Goal: Task Accomplishment & Management: Use online tool/utility

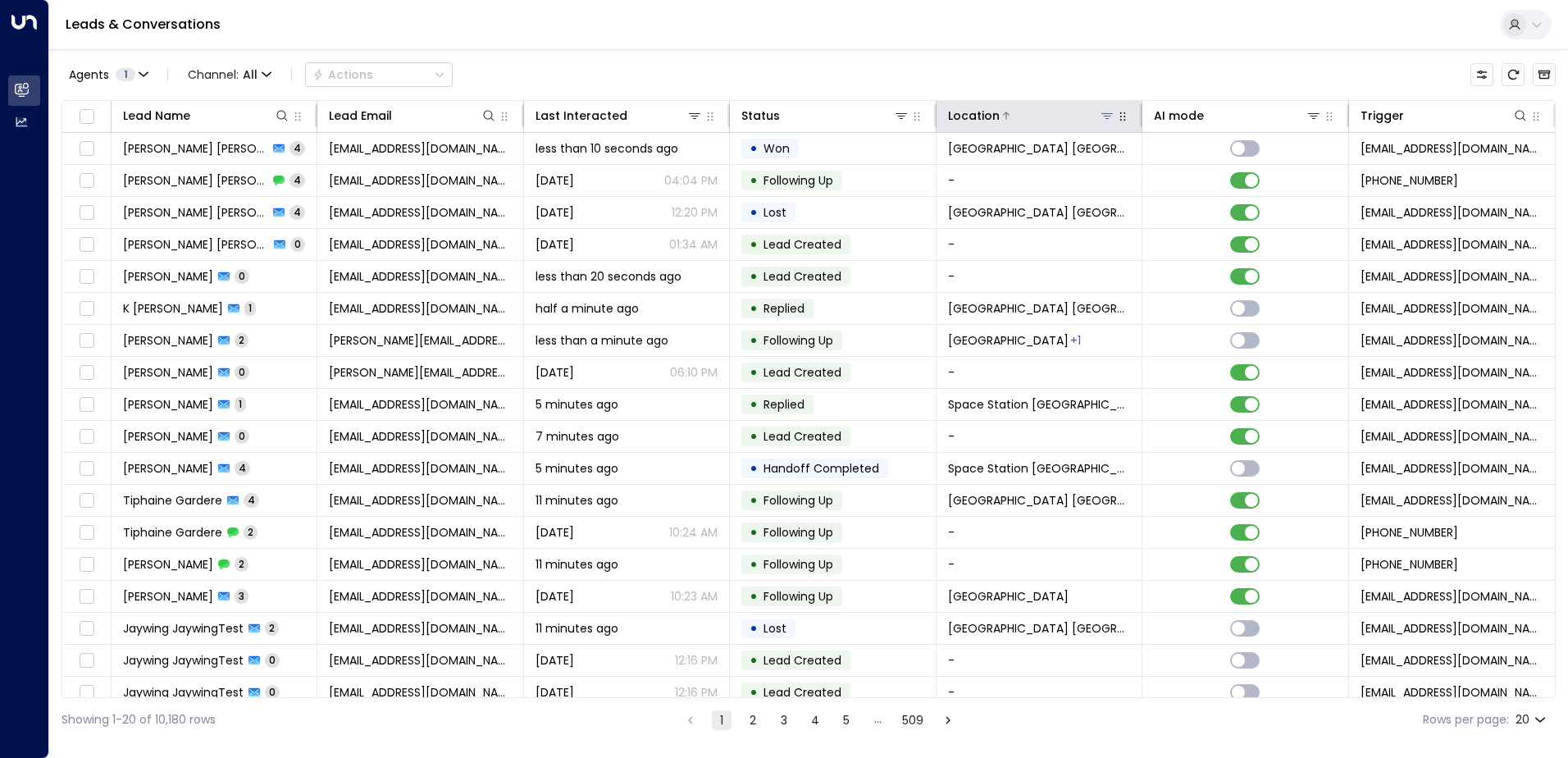
click at [1101, 114] on icon at bounding box center [1107, 115] width 12 height 5
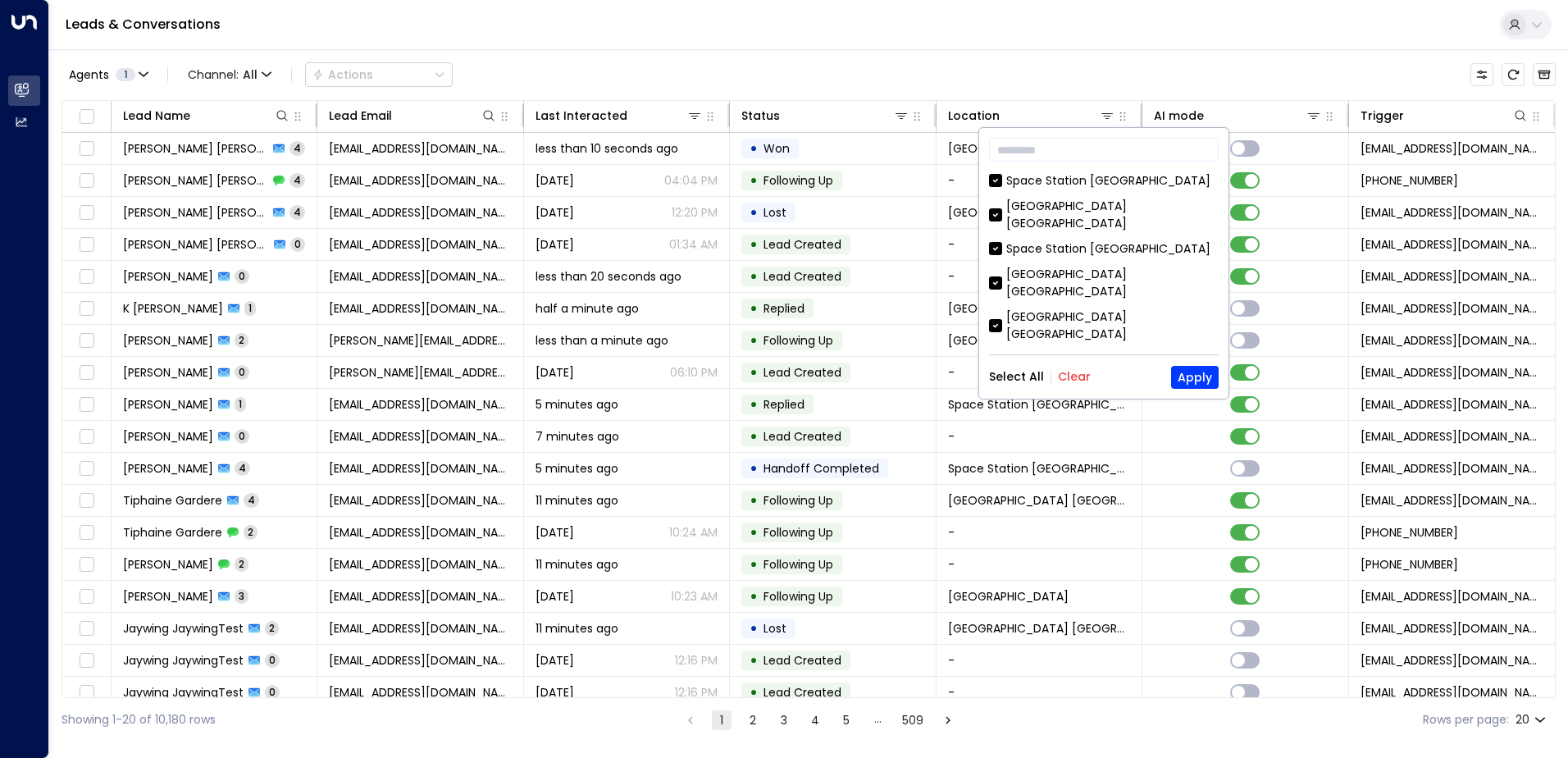
click at [1072, 379] on button "Clear" at bounding box center [1075, 376] width 33 height 13
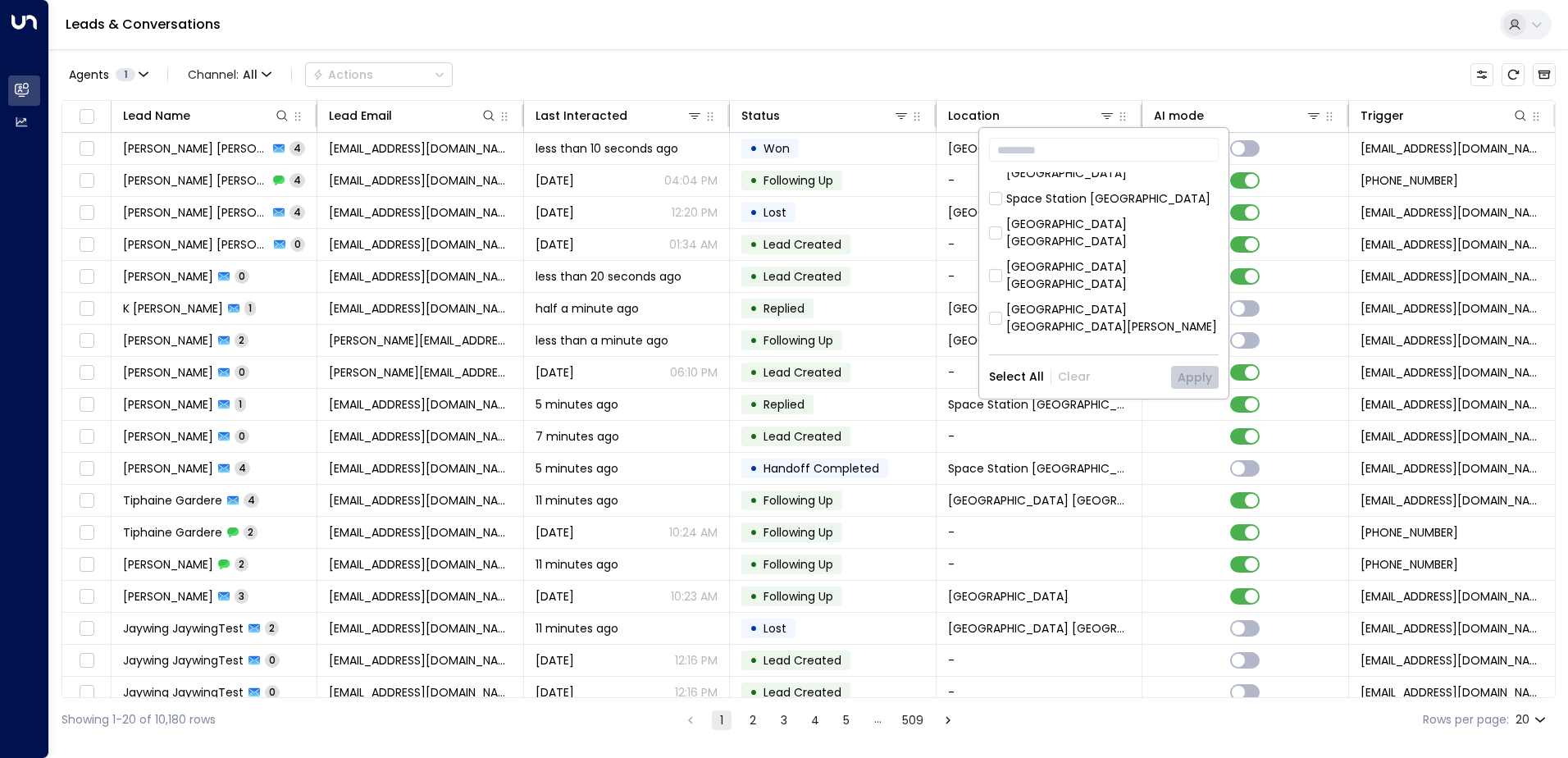
scroll to position [54, 0]
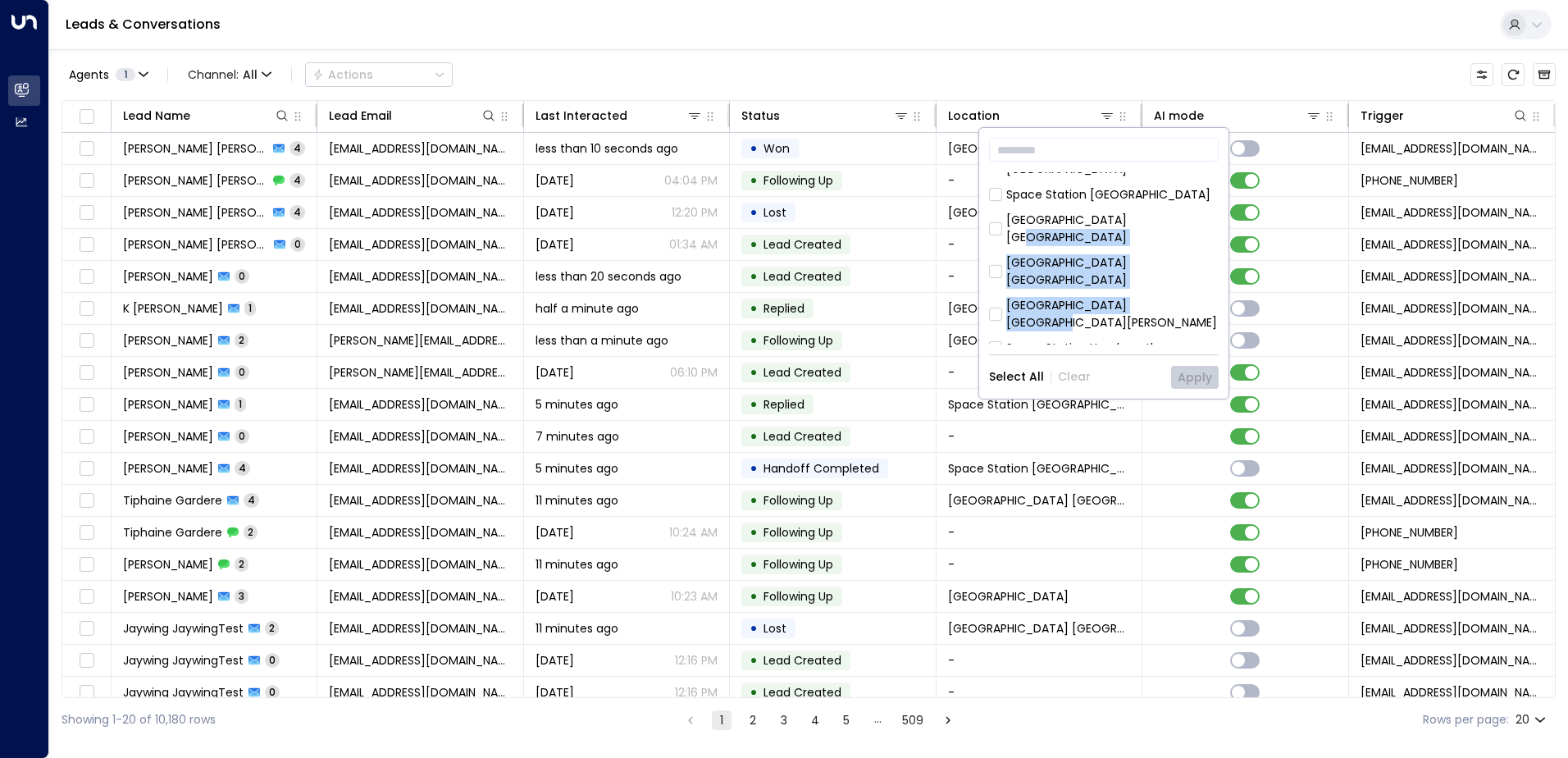
drag, startPoint x: 1212, startPoint y: 209, endPoint x: 1205, endPoint y: 258, distance: 49.5
click at [1205, 258] on div "[GEOGRAPHIC_DATA] [GEOGRAPHIC_DATA] [GEOGRAPHIC_DATA] [GEOGRAPHIC_DATA] [PERSON…" at bounding box center [1104, 258] width 229 height 172
drag, startPoint x: 1205, startPoint y: 258, endPoint x: 1193, endPoint y: 296, distance: 39.8
click at [1193, 365] on div "[GEOGRAPHIC_DATA] [GEOGRAPHIC_DATA]" at bounding box center [1104, 382] width 229 height 35
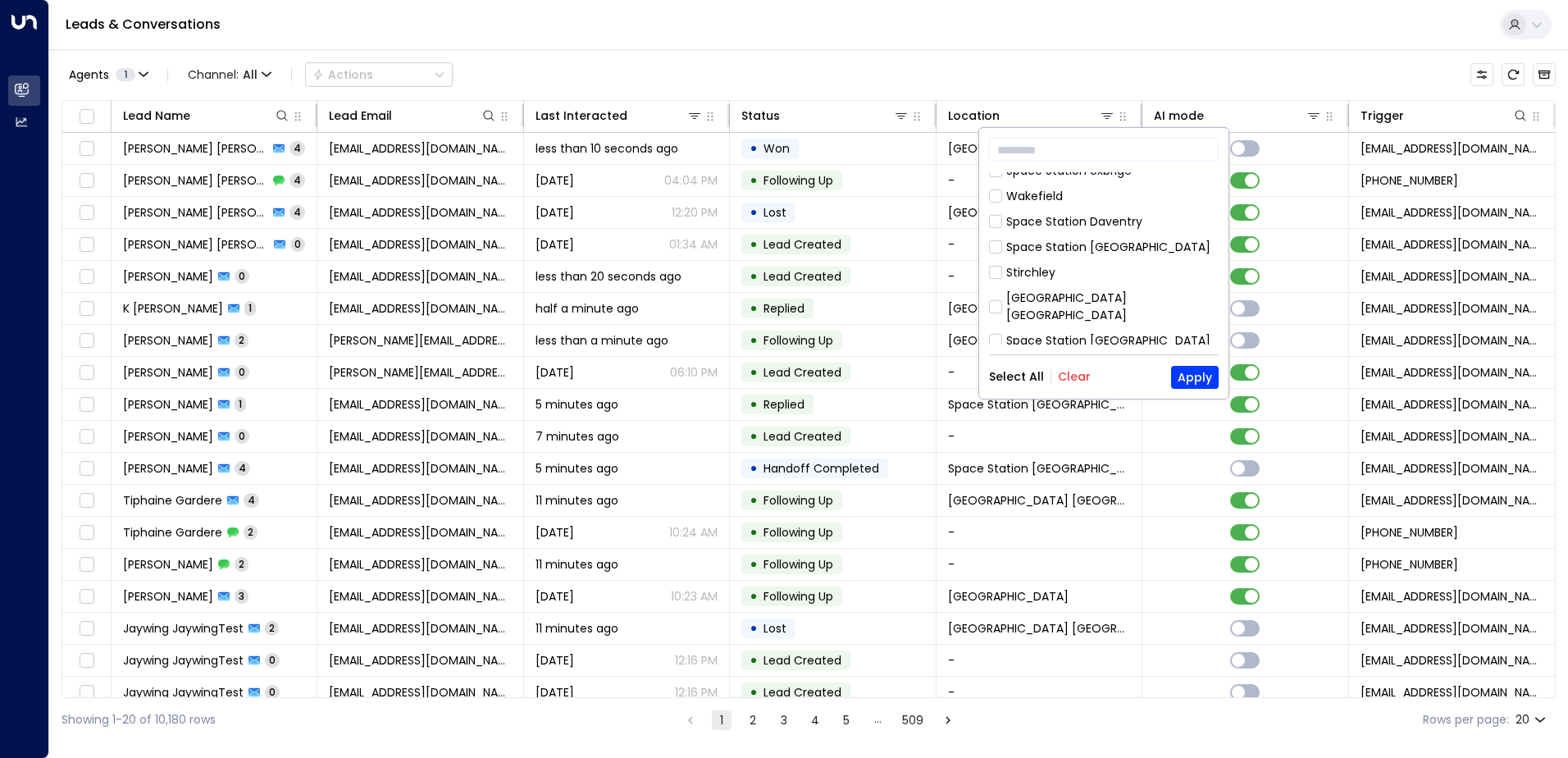
scroll to position [409, 0]
click at [1108, 401] on div "Space Station [GEOGRAPHIC_DATA]" at bounding box center [1109, 409] width 204 height 17
click at [1195, 379] on button "Apply" at bounding box center [1195, 377] width 48 height 23
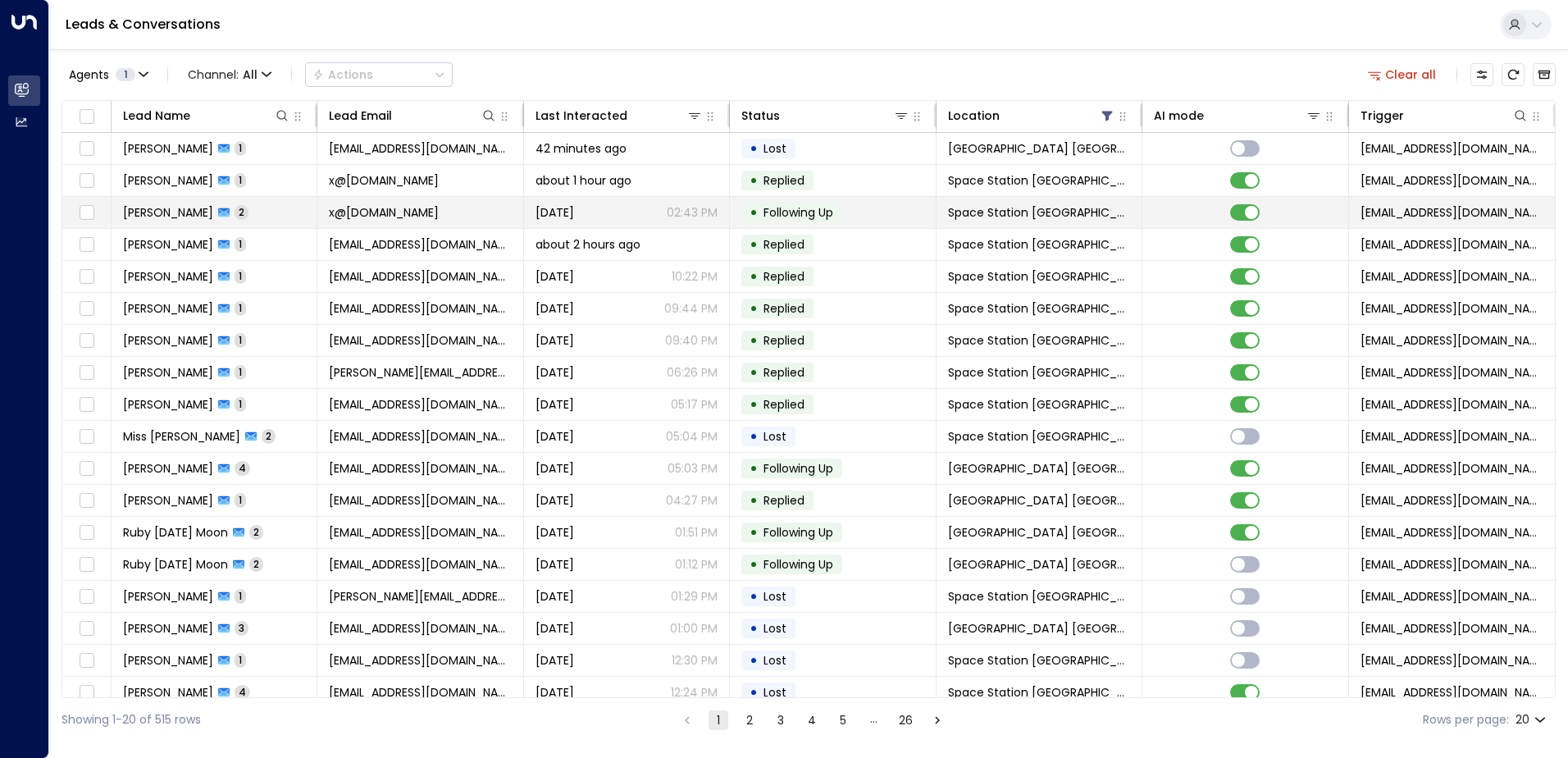
click at [454, 228] on tr "[PERSON_NAME] 2 x@[DOMAIN_NAME] [DATE] 02:43 PM • Following Up Space Station Do…" at bounding box center [809, 213] width 1493 height 32
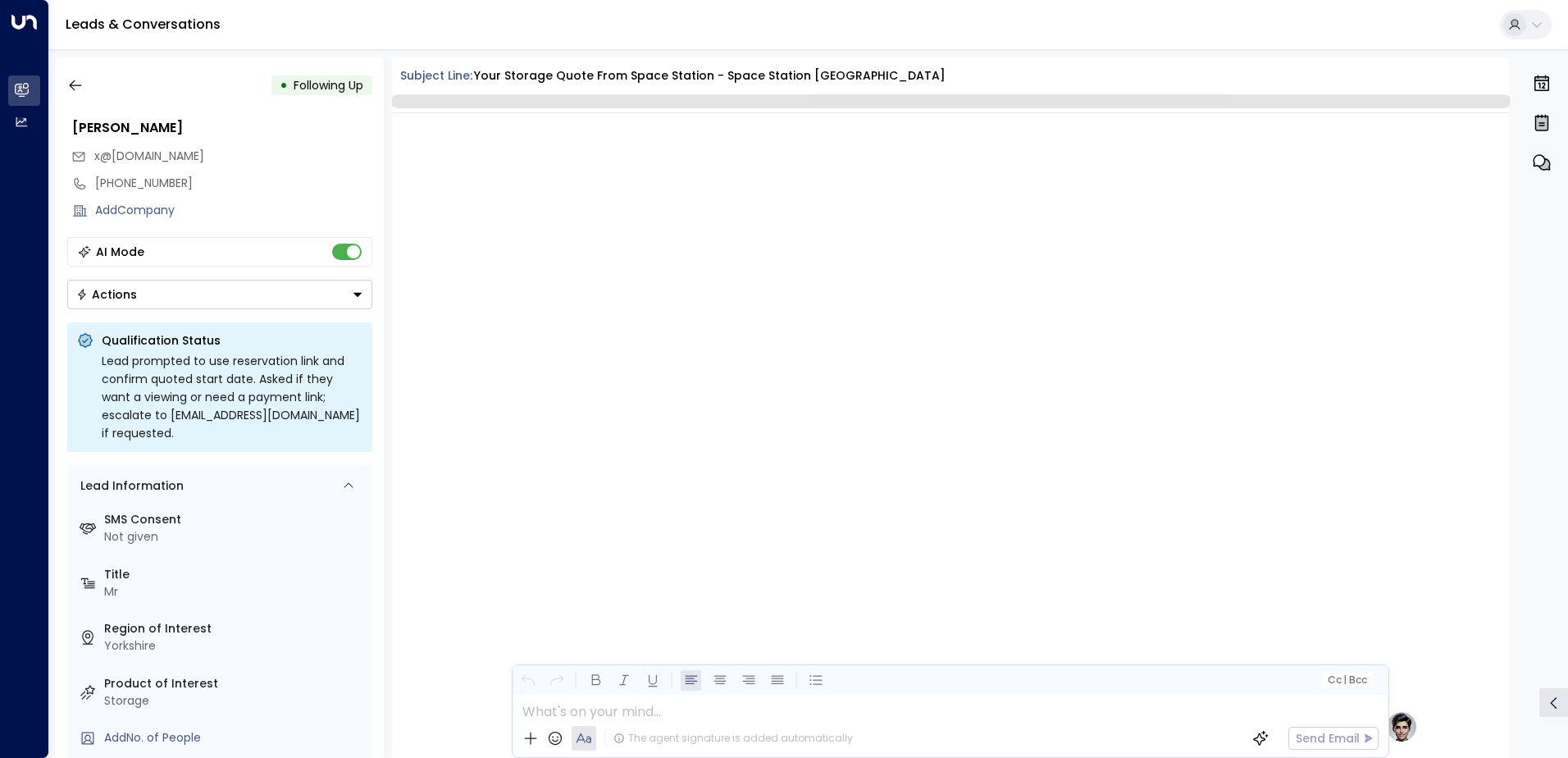
scroll to position [1295, 0]
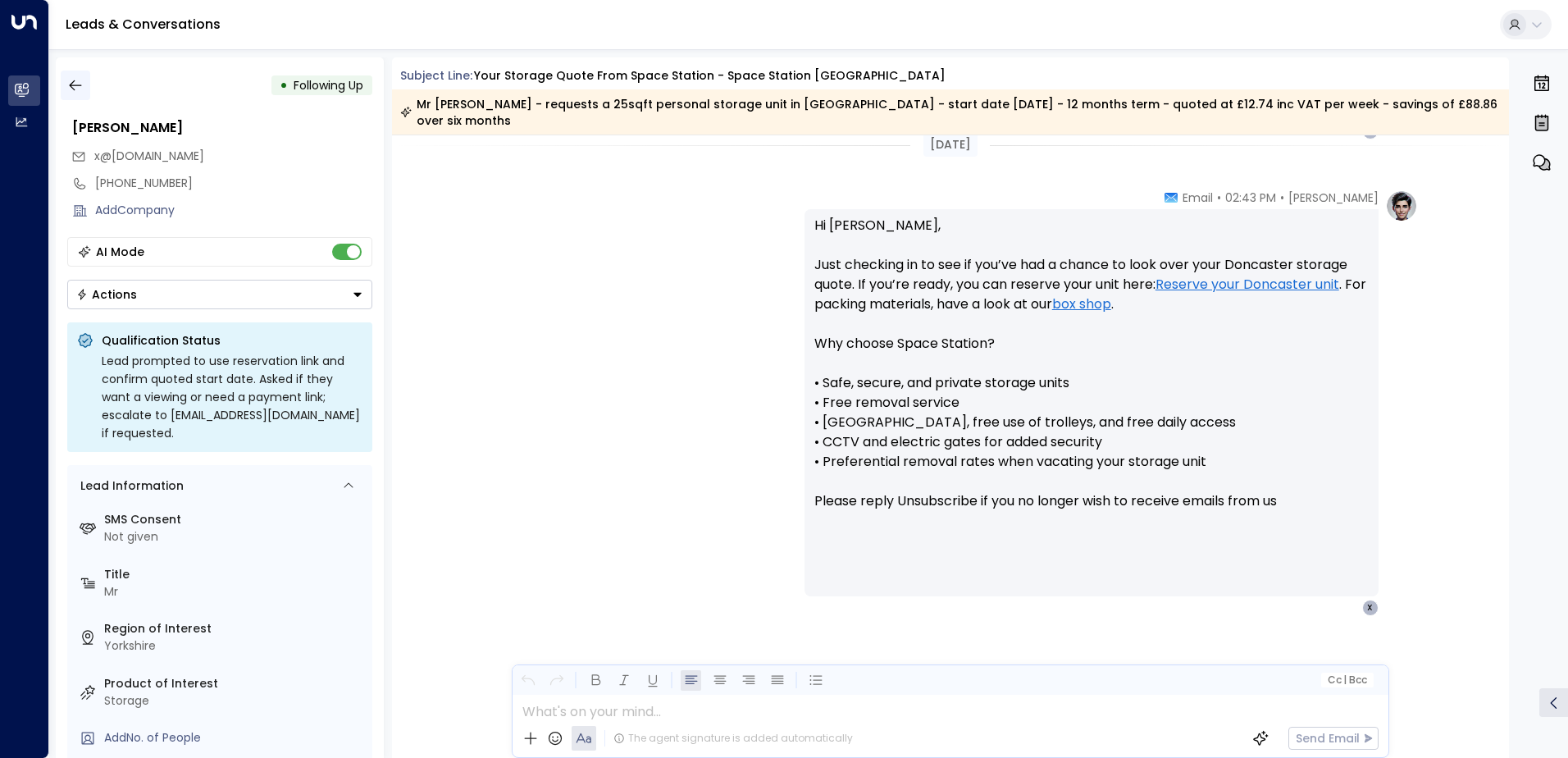
click at [79, 90] on icon "button" at bounding box center [75, 85] width 17 height 16
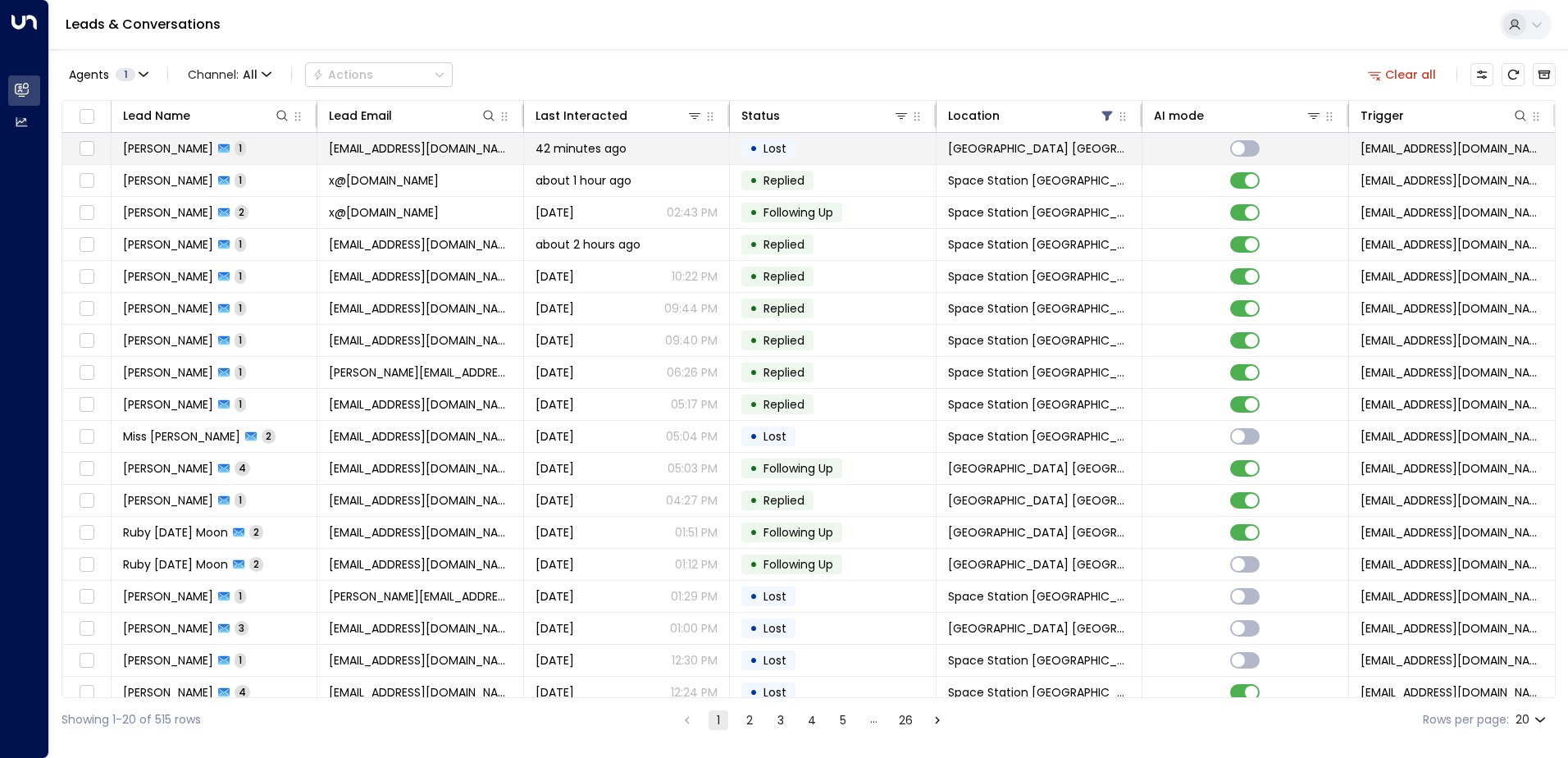
click at [189, 147] on span "[PERSON_NAME]" at bounding box center [168, 148] width 90 height 16
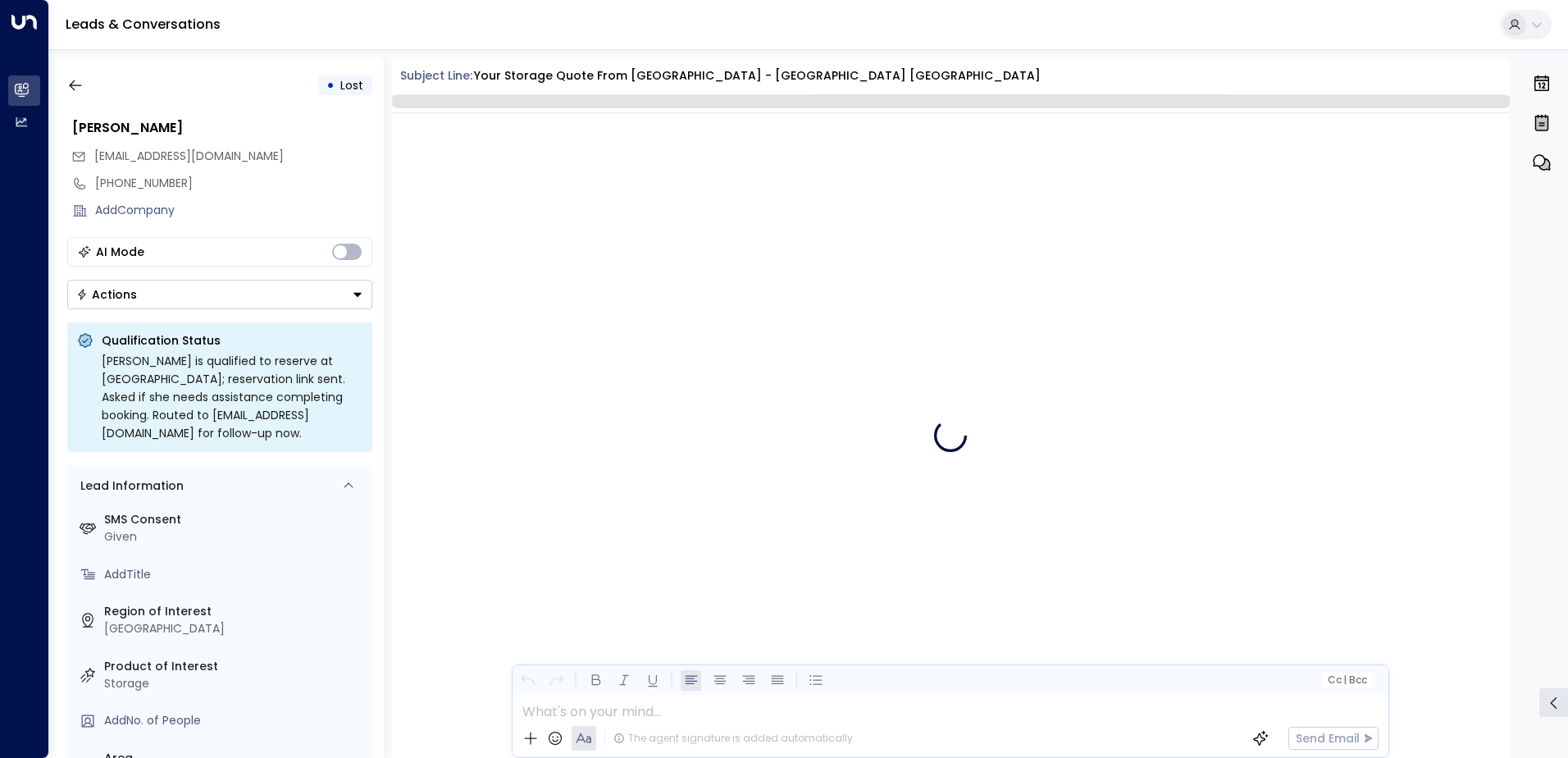
scroll to position [619, 0]
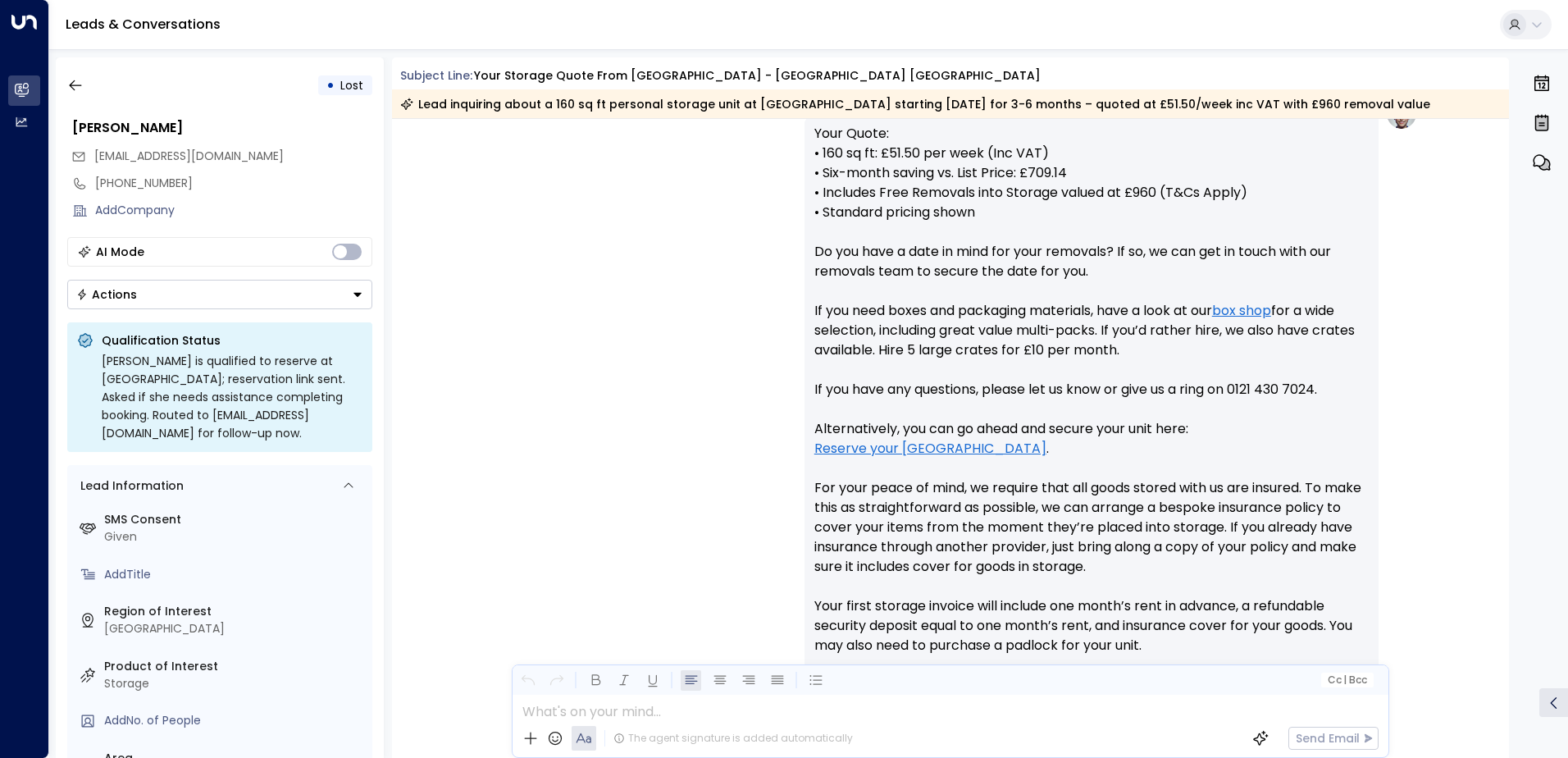
click at [1264, 290] on p "Your Quote: • 160 sq ft: £51.50 per week (Inc VAT) • Six-month saving vs. List …" at bounding box center [1091, 419] width 555 height 590
click at [493, 311] on div "[PERSON_NAME] • 09:53 AM • Email Your Quote: • 160 sq ft: £51.50 per week (Inc …" at bounding box center [951, 448] width 935 height 702
